Goal: Task Accomplishment & Management: Use online tool/utility

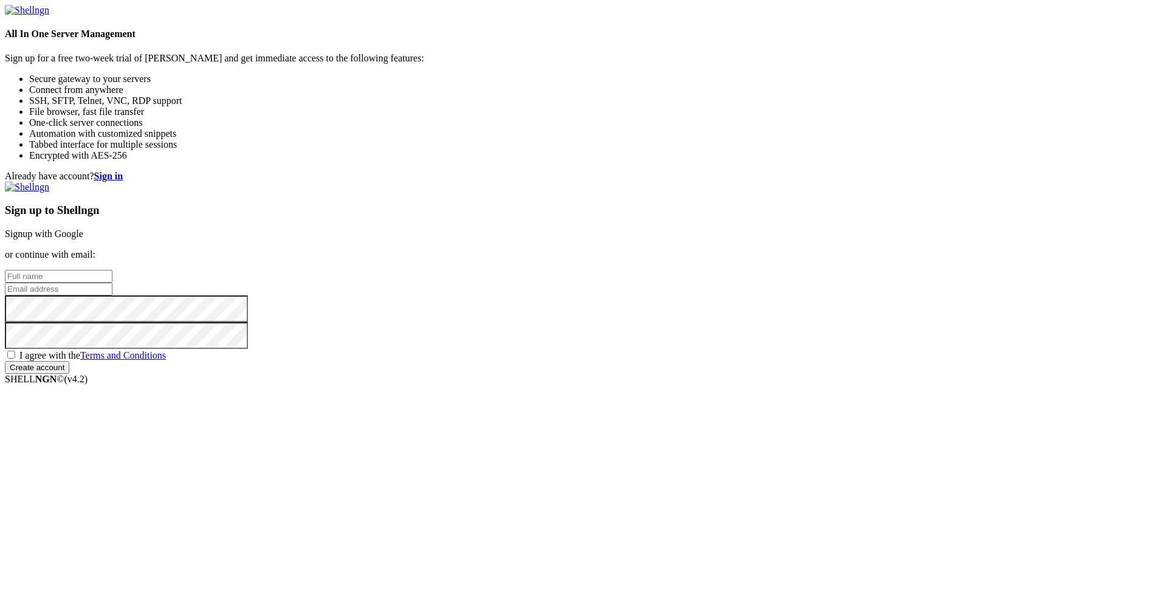
click at [112, 270] on input "text" at bounding box center [59, 276] width 108 height 13
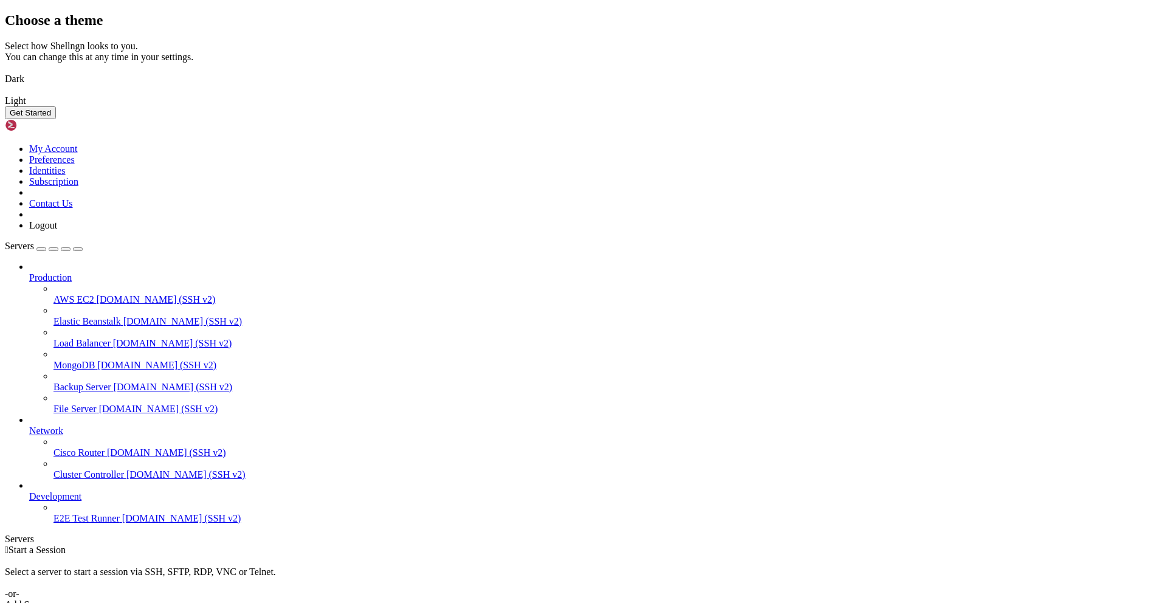
click at [5, 71] on img at bounding box center [5, 71] width 0 height 0
click at [56, 119] on button "Get Started" at bounding box center [30, 112] width 51 height 13
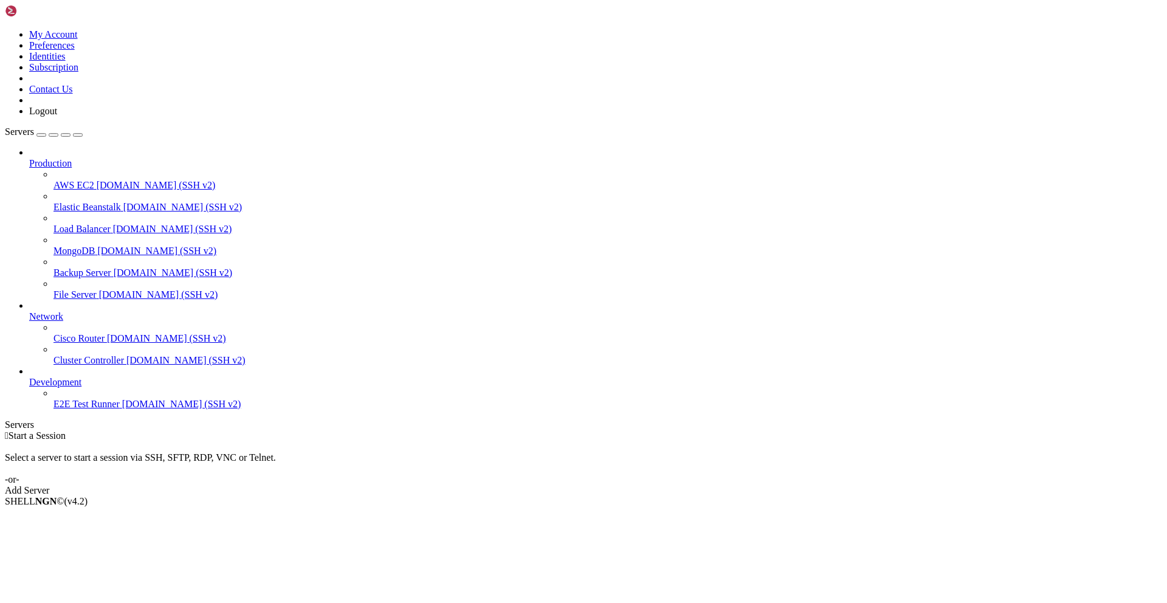
click at [672, 485] on div "Add Server" at bounding box center [583, 490] width 1157 height 11
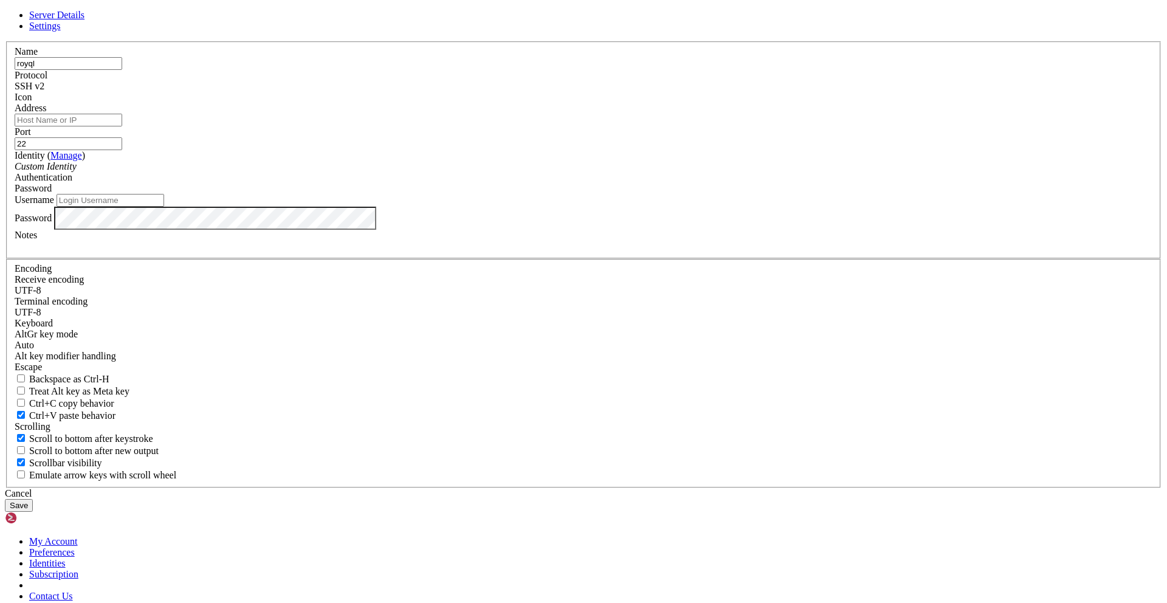
type input "royql"
click at [122, 150] on input "22" at bounding box center [69, 143] width 108 height 13
type input "2024"
click at [46, 113] on label "Address" at bounding box center [31, 108] width 32 height 10
click at [122, 126] on input "Address" at bounding box center [69, 120] width 108 height 13
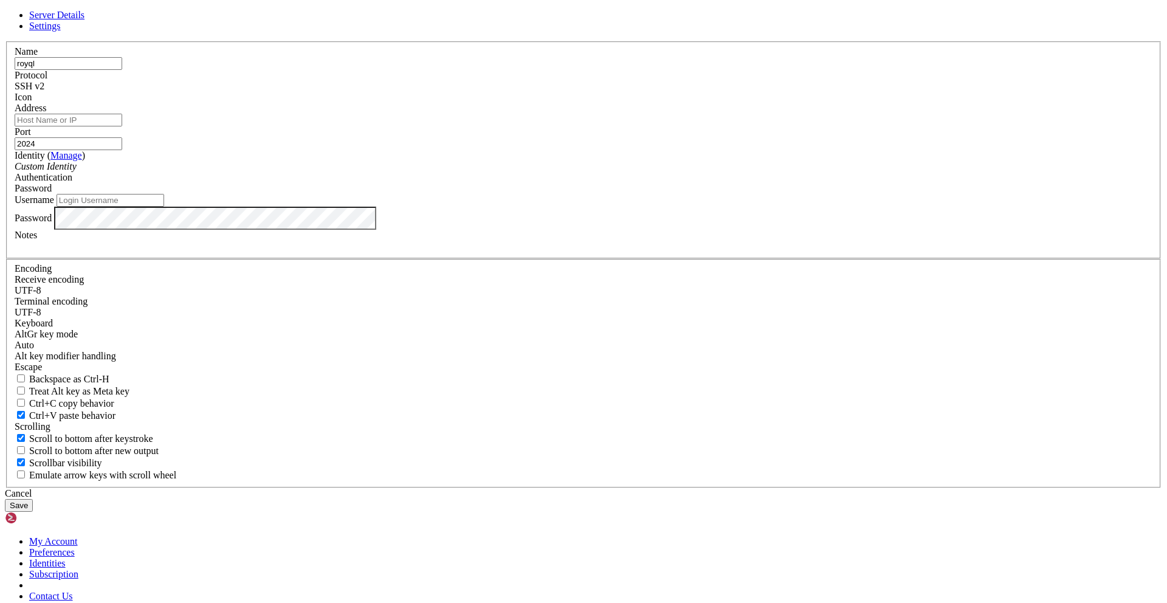
click at [122, 126] on input "Address" at bounding box center [69, 120] width 108 height 13
type input "[DOMAIN_NAME]"
click at [164, 207] on input "Username" at bounding box center [111, 200] width 108 height 13
type input "v6styk"
click at [5, 499] on button "Save" at bounding box center [19, 505] width 28 height 13
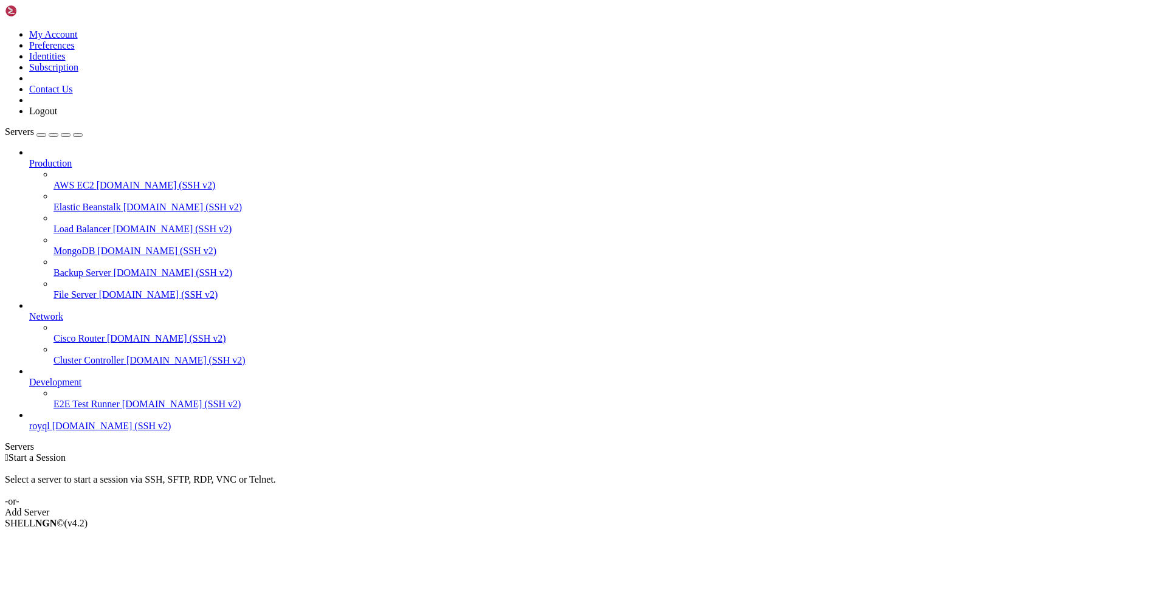
click at [71, 431] on span "[DOMAIN_NAME] (SSH v2)" at bounding box center [111, 426] width 119 height 10
click at [78, 431] on span "[DOMAIN_NAME] (SSH v2)" at bounding box center [111, 426] width 119 height 10
click at [40, 432] on link "royql [DOMAIN_NAME] (SSH v2)" at bounding box center [595, 426] width 1133 height 11
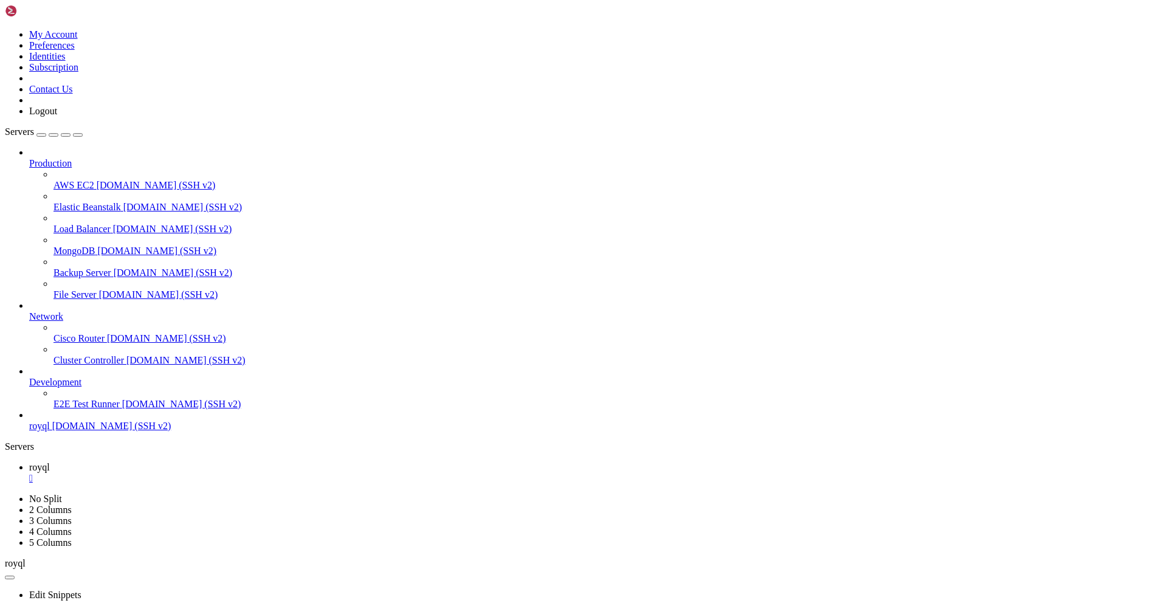
scroll to position [5, 1]
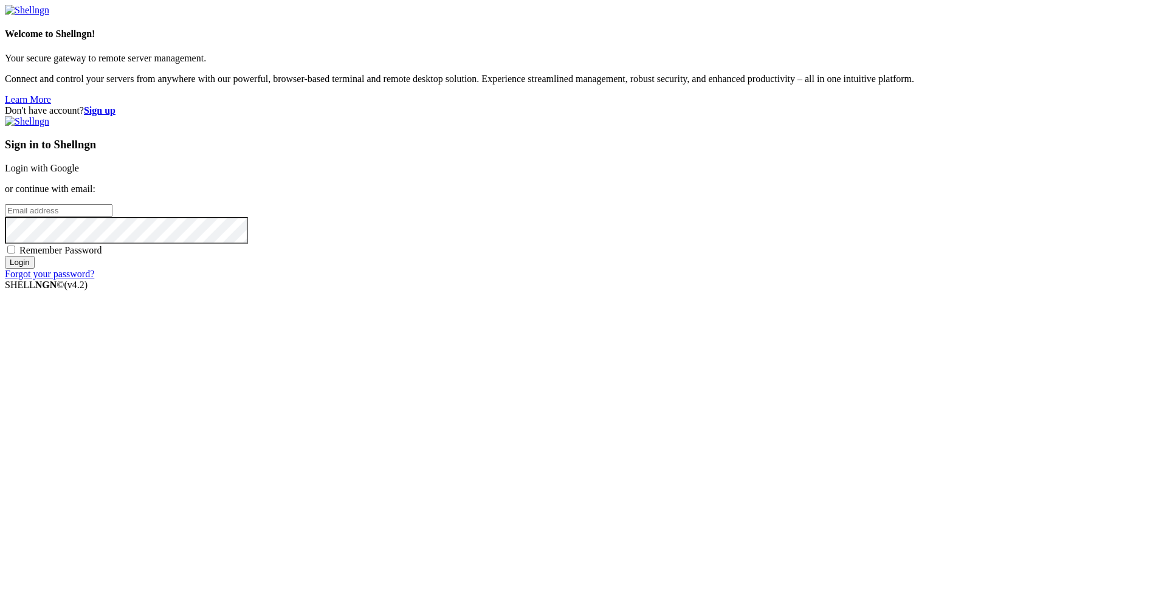
click at [79, 173] on link "Login with Google" at bounding box center [42, 168] width 74 height 10
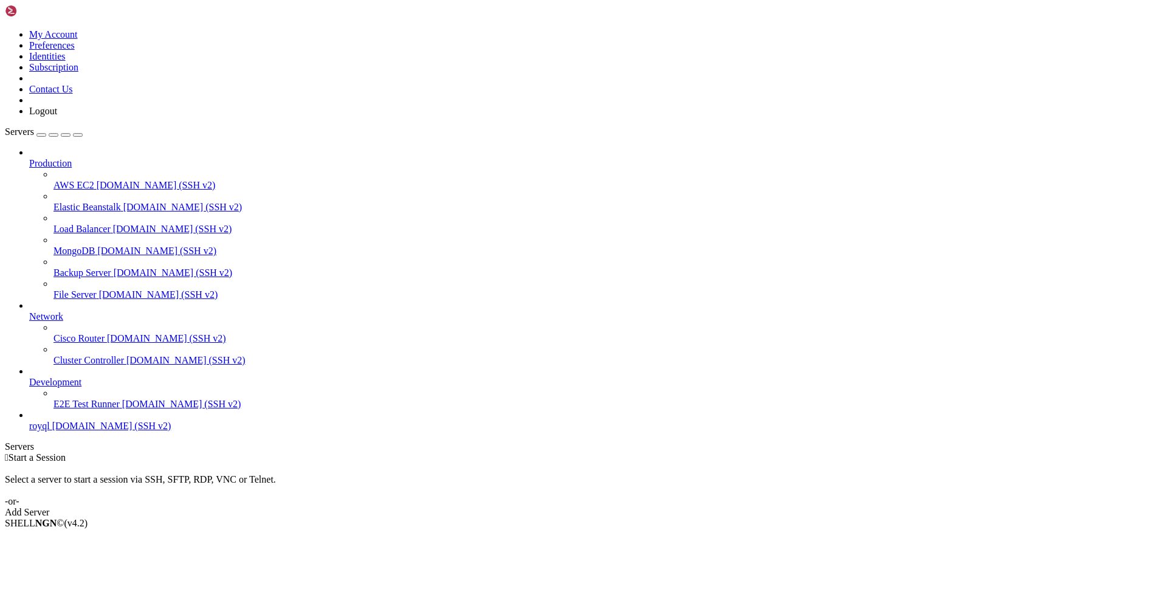
click at [93, 432] on link "royql [DOMAIN_NAME] (SSH v2)" at bounding box center [595, 426] width 1133 height 11
click at [98, 431] on span "[DOMAIN_NAME] (SSH v2)" at bounding box center [111, 426] width 119 height 10
click at [50, 431] on span "royql" at bounding box center [39, 426] width 21 height 10
click at [29, 421] on icon at bounding box center [29, 421] width 0 height 0
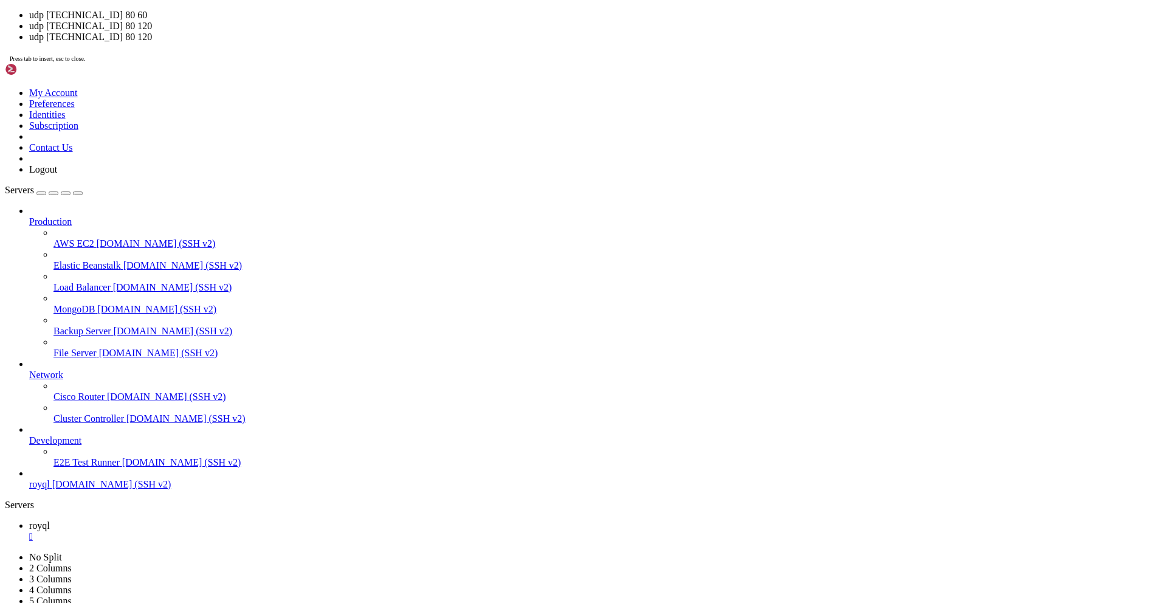
drag, startPoint x: 374, startPoint y: 404, endPoint x: 222, endPoint y: 347, distance: 162.1
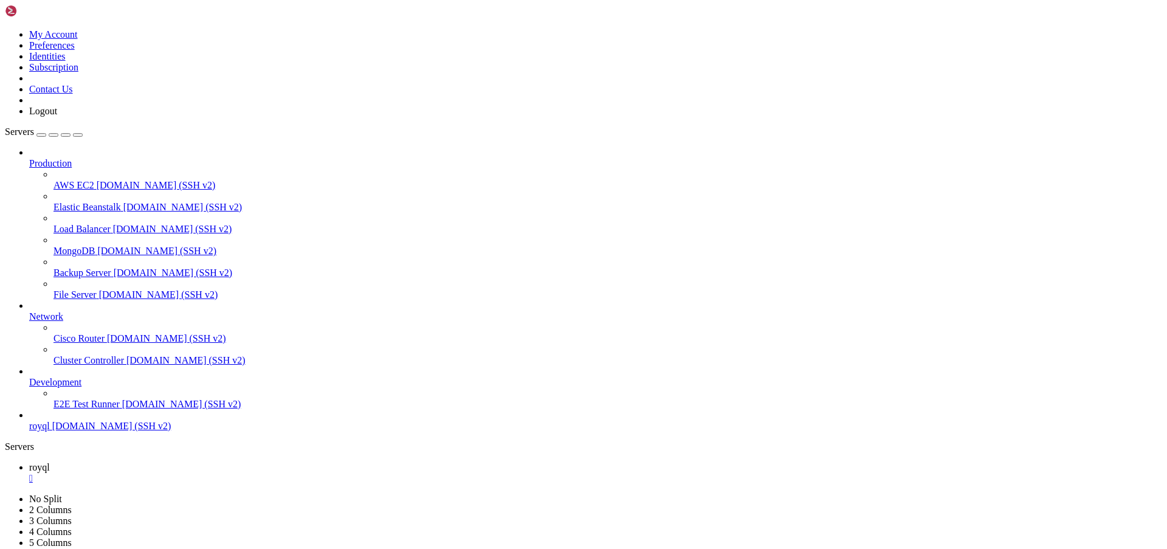
scroll to position [50, 0]
